Goal: Task Accomplishment & Management: Use online tool/utility

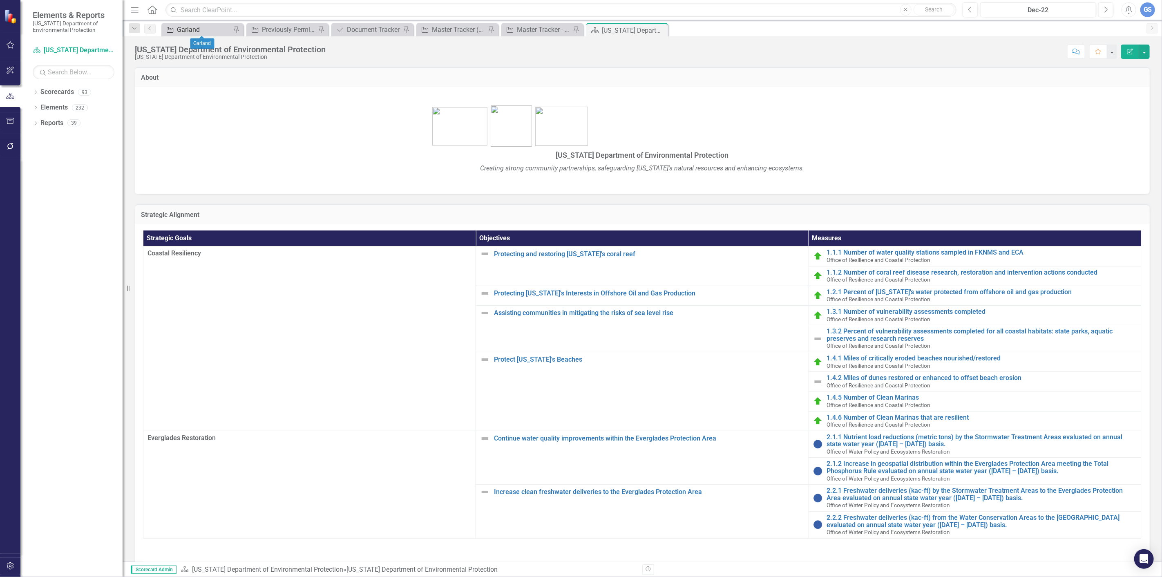
click at [210, 26] on div "Garland" at bounding box center [204, 30] width 54 height 10
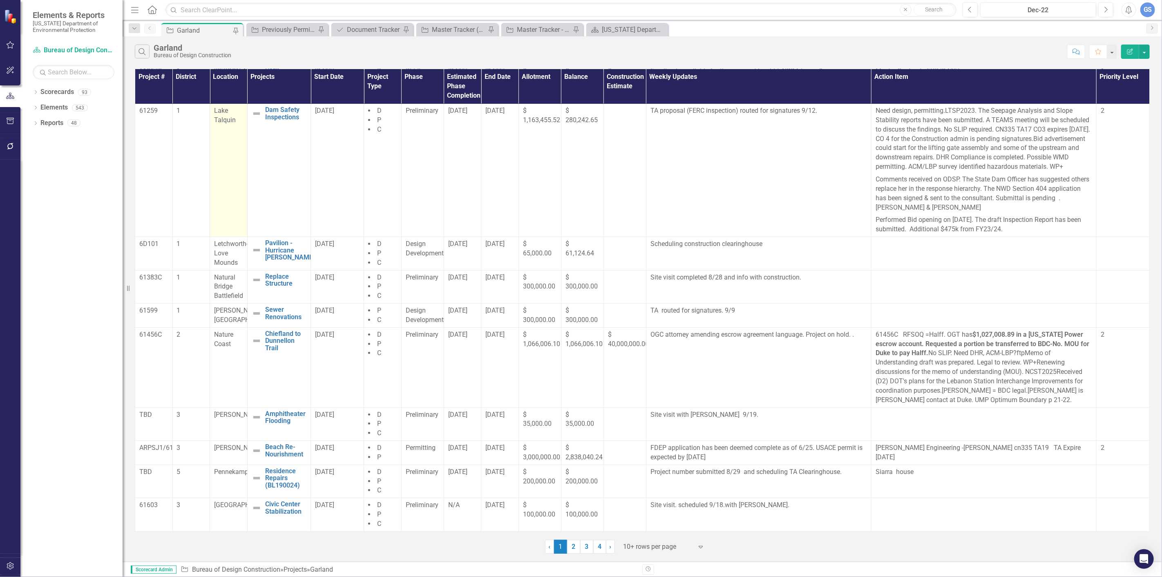
scroll to position [50, 0]
click at [154, 420] on td "TBD" at bounding box center [154, 423] width 38 height 33
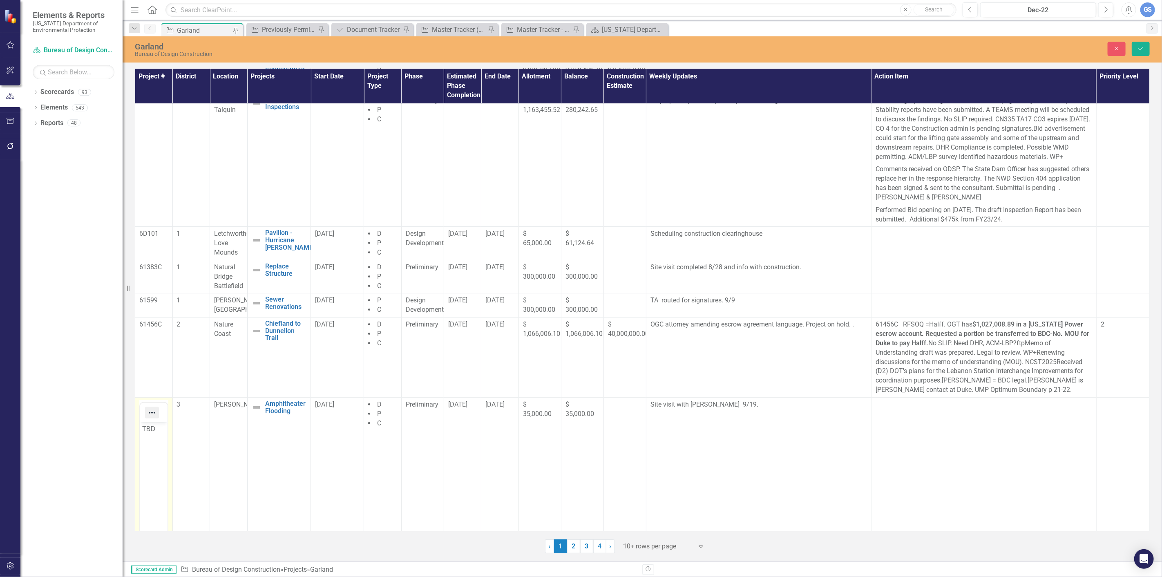
scroll to position [0, 0]
click at [154, 430] on p "TBD" at bounding box center [153, 429] width 23 height 10
click at [159, 467] on body "61606" at bounding box center [153, 483] width 27 height 123
click at [580, 47] on icon "Save" at bounding box center [1140, 49] width 7 height 6
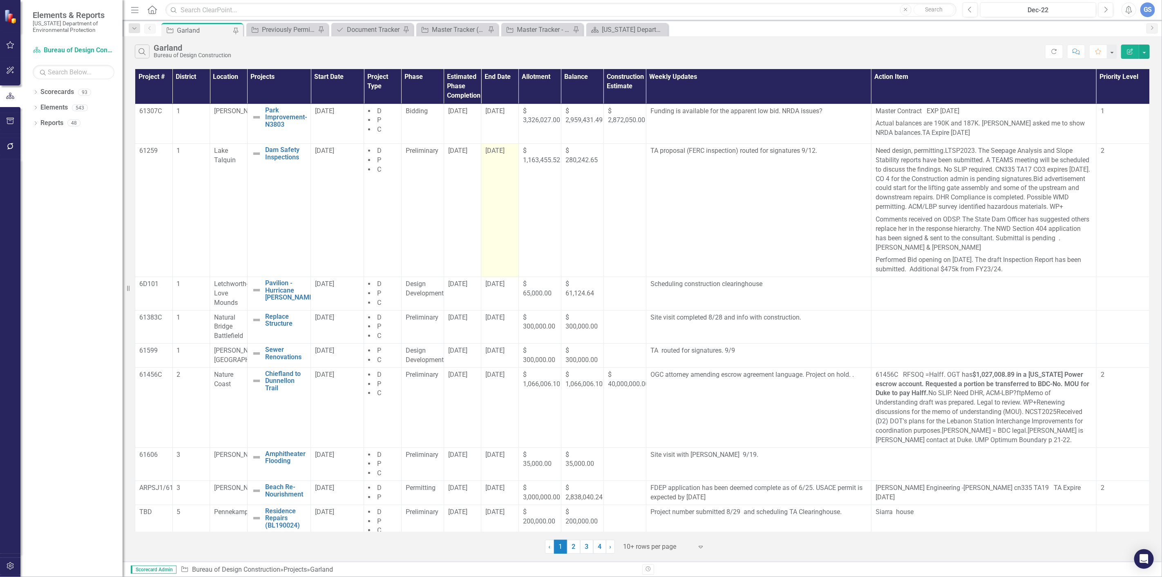
scroll to position [50, 0]
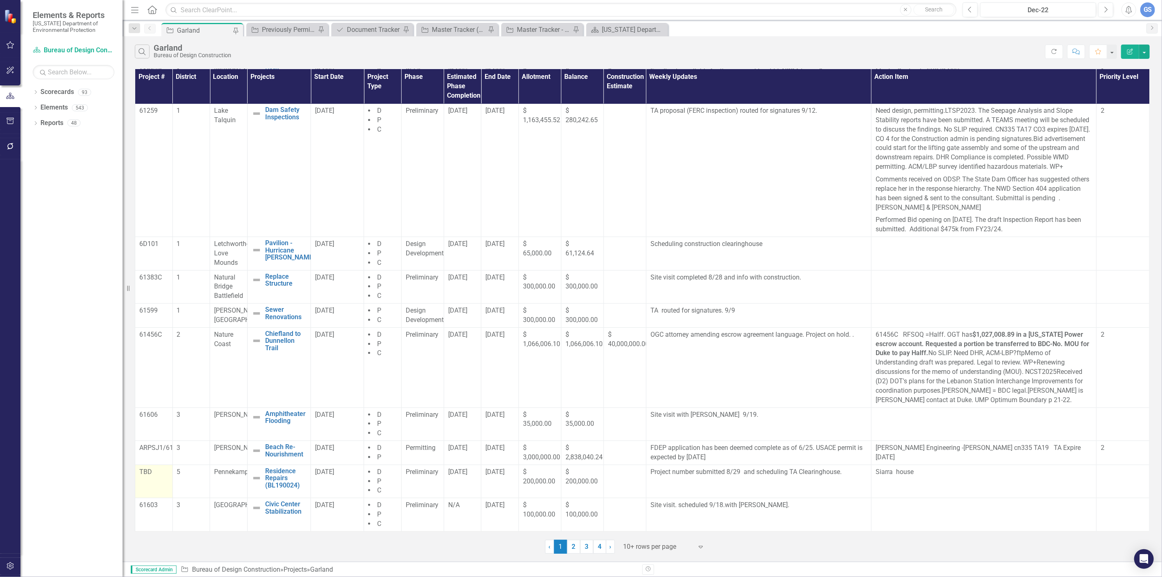
click at [145, 475] on p "TBD" at bounding box center [153, 471] width 29 height 9
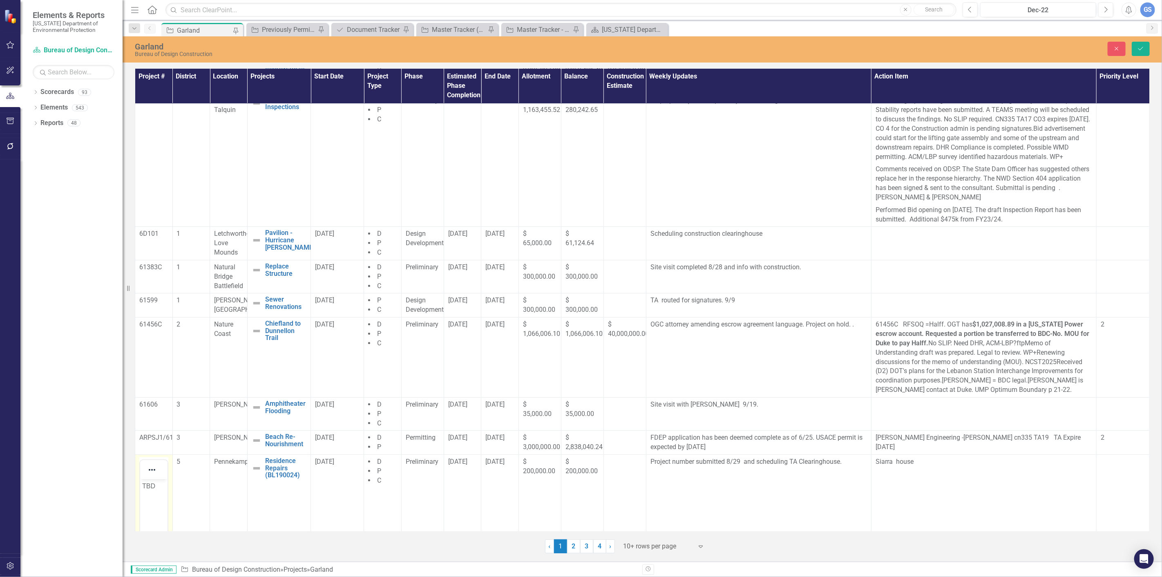
scroll to position [0, 0]
